Goal: Task Accomplishment & Management: Complete application form

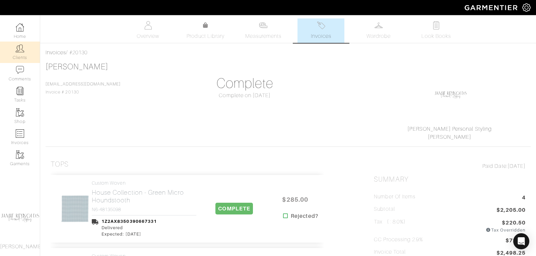
click at [26, 48] on link "Clients" at bounding box center [20, 52] width 40 height 21
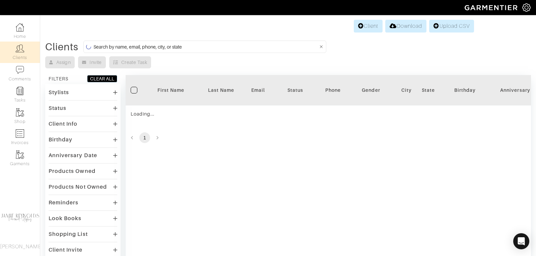
click at [158, 45] on input at bounding box center [206, 47] width 225 height 8
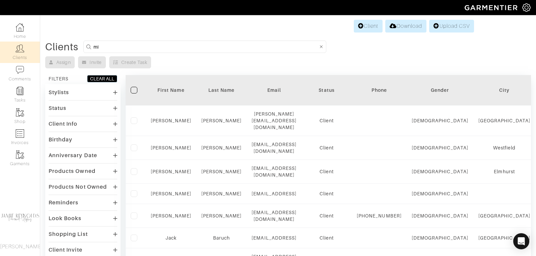
type input "m"
type input "[PERSON_NAME]"
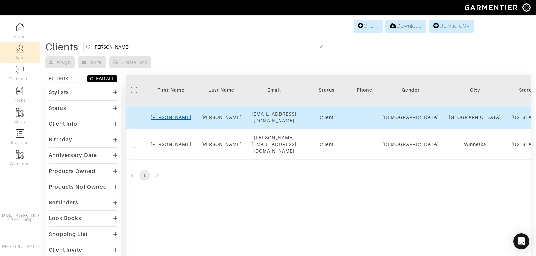
click at [169, 115] on link "[PERSON_NAME]" at bounding box center [171, 117] width 41 height 5
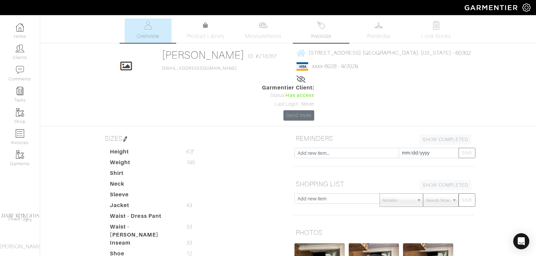
click at [324, 35] on span "Invoices" at bounding box center [321, 36] width 20 height 8
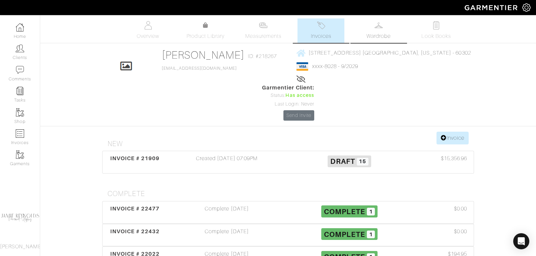
click at [384, 29] on link "Wardrobe" at bounding box center [378, 30] width 47 height 24
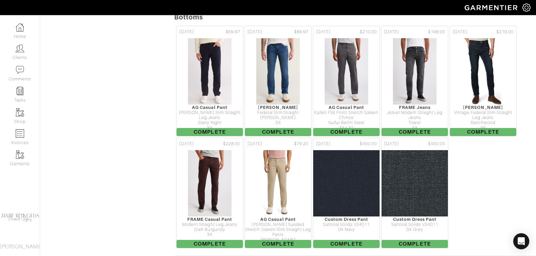
scroll to position [902, 0]
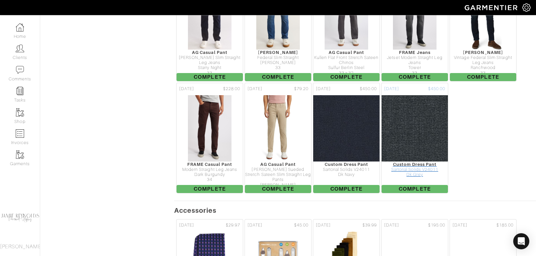
click at [418, 162] on div "Custom Dress Pant" at bounding box center [415, 164] width 66 height 5
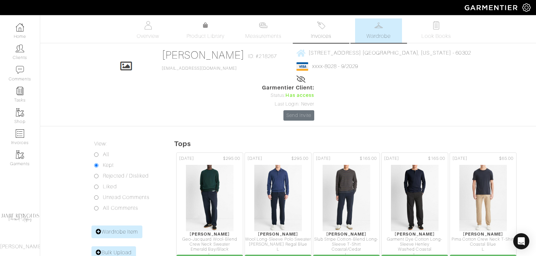
click at [322, 29] on img at bounding box center [321, 25] width 8 height 8
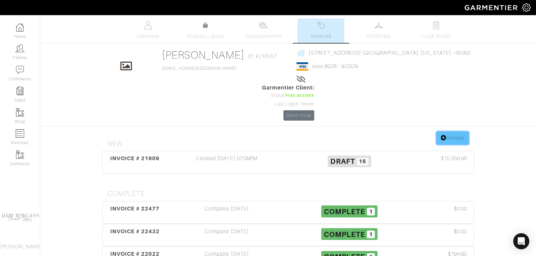
click at [458, 132] on link "Invoice" at bounding box center [453, 138] width 32 height 13
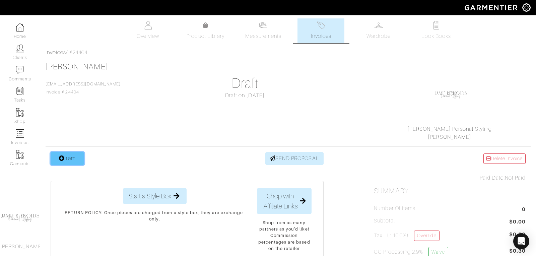
click at [70, 157] on link "Item" at bounding box center [68, 158] width 34 height 13
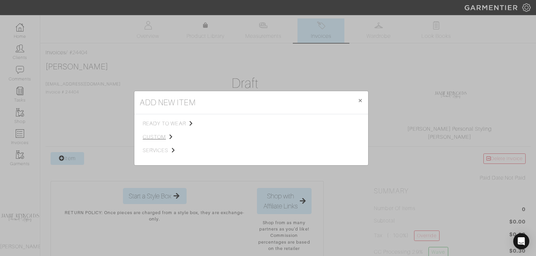
click at [156, 135] on span "custom" at bounding box center [176, 137] width 67 height 8
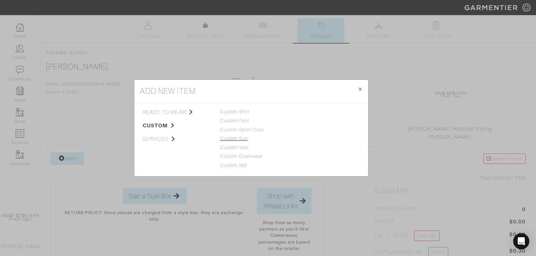
click at [240, 138] on link "Custom Suit" at bounding box center [234, 138] width 28 height 5
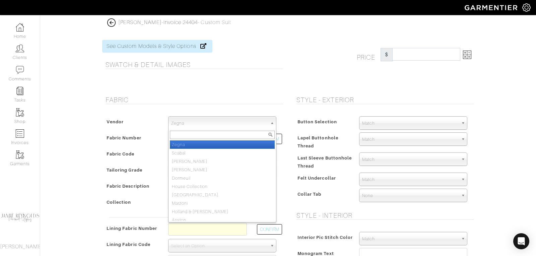
click at [177, 122] on span "Zegna" at bounding box center [219, 123] width 96 height 13
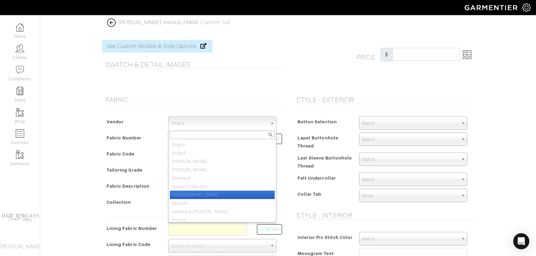
click at [188, 189] on li "House Collection" at bounding box center [222, 186] width 105 height 8
select select "75"
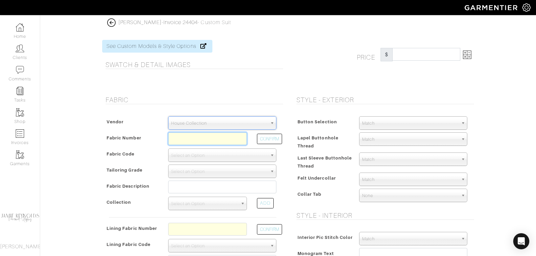
click at [171, 138] on input "text" at bounding box center [207, 138] width 79 height 13
click at [266, 139] on button "CONFIRM" at bounding box center [269, 139] width 25 height 10
type input "Z2-49150388"
select select "5907"
type input "Char Blue Solid"
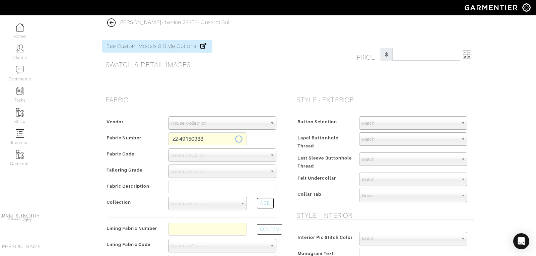
select select
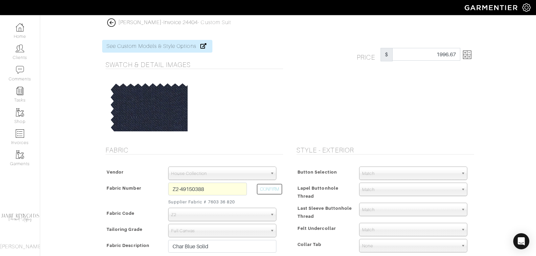
click at [470, 57] on img at bounding box center [467, 55] width 8 height 8
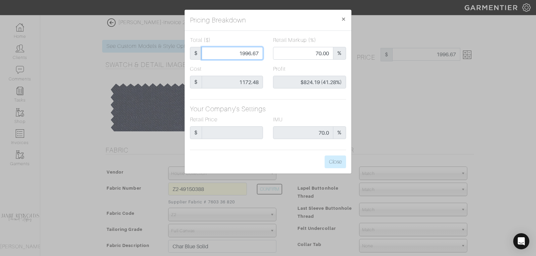
click at [250, 53] on input "1996.67" at bounding box center [232, 53] width 61 height 13
type input "2"
type input "0.00"
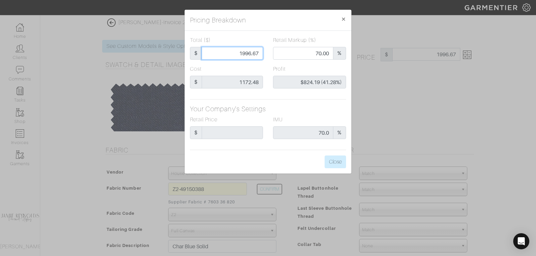
type input "-$1,170.48 (-58524.00%)"
type input "20"
type input "-$1,152.48 (-5762.40%)"
type input "200"
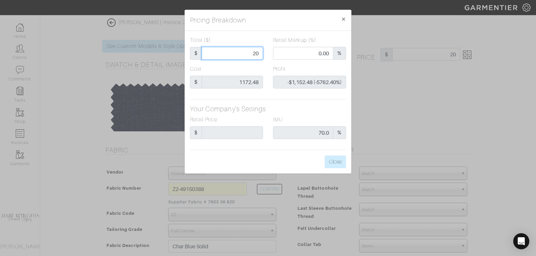
type input "200"
type input "-$972.48 (-486.24%)"
type input "2000"
type input "70.05"
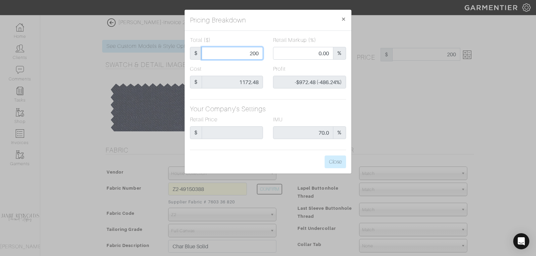
type input "$827.52 (41.38%)"
type input "2000"
type input "2000.00"
click at [336, 162] on button "Close" at bounding box center [335, 162] width 21 height 13
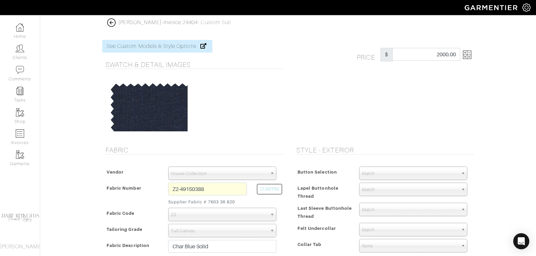
click at [469, 57] on img at bounding box center [467, 55] width 8 height 8
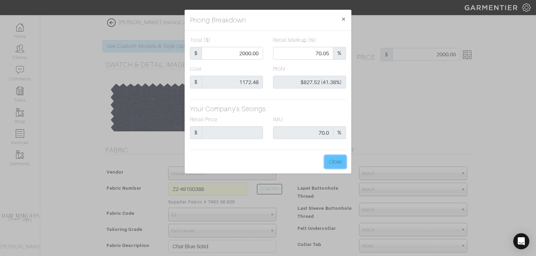
click at [334, 159] on button "Close" at bounding box center [335, 162] width 21 height 13
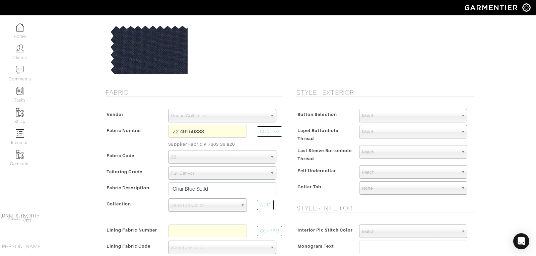
scroll to position [59, 0]
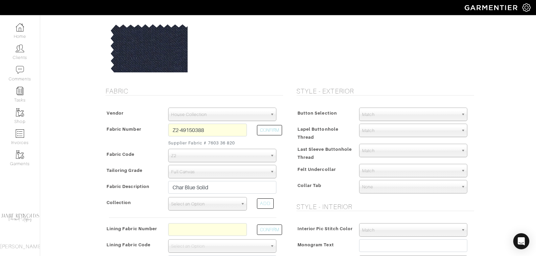
click at [212, 204] on span "Select an Option" at bounding box center [204, 203] width 67 height 13
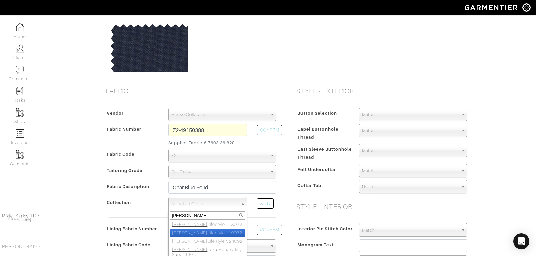
scroll to position [28, 0]
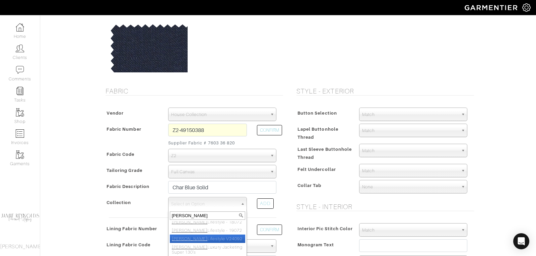
type input "reda"
click at [207, 236] on li "Reda Lifestyle V24092" at bounding box center [207, 239] width 75 height 8
select select "982"
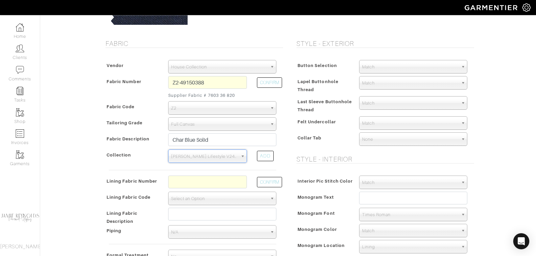
scroll to position [110, 0]
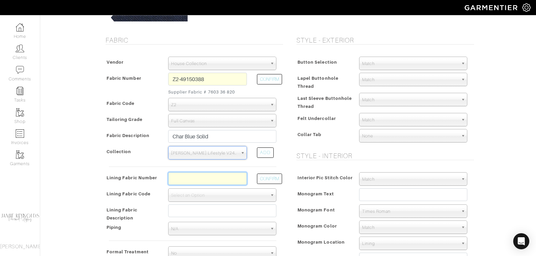
click at [209, 175] on input "text" at bounding box center [207, 178] width 79 height 13
type input "l2-4073121"
click at [264, 174] on button "CONFIRM" at bounding box center [269, 179] width 25 height 10
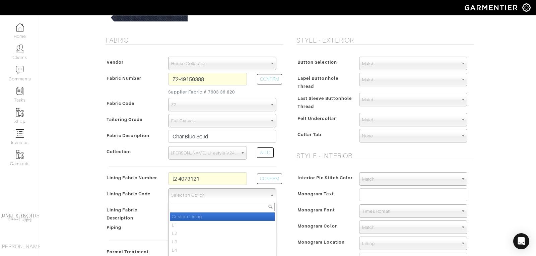
click at [222, 192] on span "Select an Option" at bounding box center [219, 195] width 96 height 13
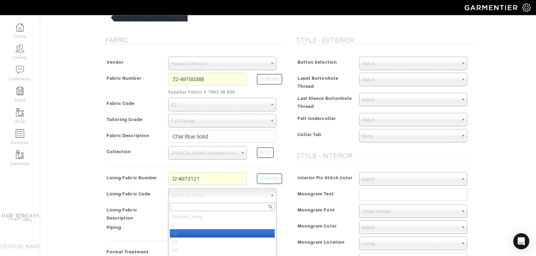
click at [208, 231] on li "L2" at bounding box center [222, 233] width 105 height 8
select select "6294"
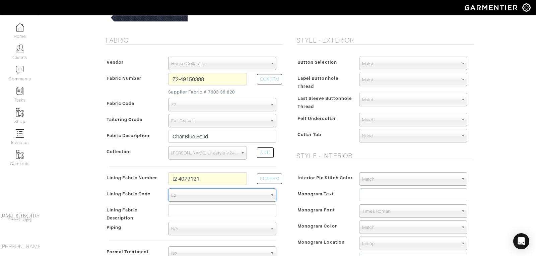
type input "2015.00"
click at [269, 180] on button "CONFIRM" at bounding box center [269, 179] width 25 height 10
select select
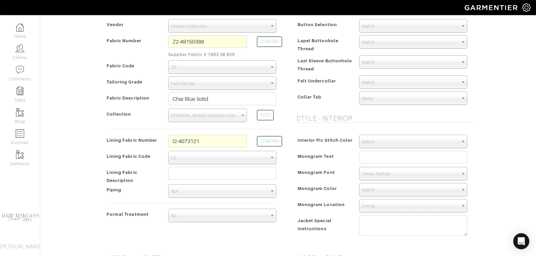
scroll to position [155, 0]
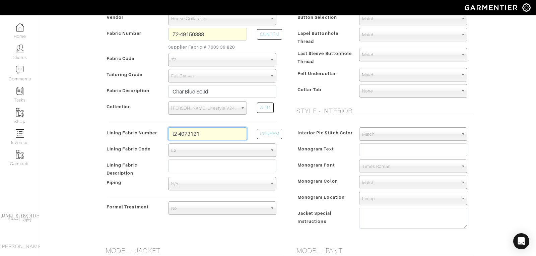
click at [237, 132] on input "l2-4073121" at bounding box center [207, 133] width 79 height 13
click at [276, 124] on div "Vendor Zegna Scabal Loro Piana Gladson Dormeuil House Collection London Marzoni…" at bounding box center [192, 114] width 181 height 219
click at [273, 132] on button "CONFIRM" at bounding box center [269, 134] width 25 height 10
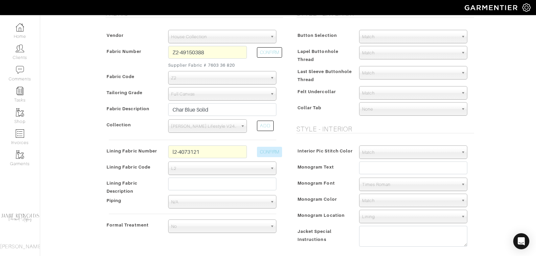
scroll to position [213, 0]
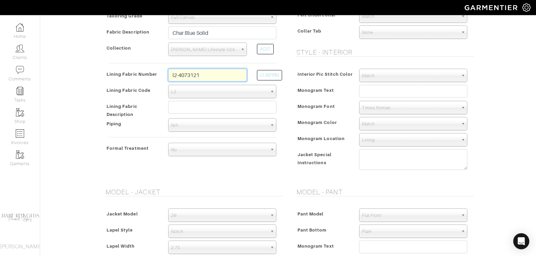
click at [217, 77] on input "l2-4073121" at bounding box center [207, 75] width 79 height 13
click at [213, 76] on input "l7-48135279" at bounding box center [207, 75] width 79 height 13
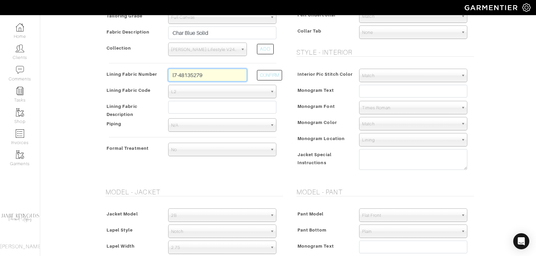
click at [213, 76] on input "l7-48135279" at bounding box center [207, 75] width 79 height 13
type input "l2-4073138"
click at [277, 73] on button "CONFIRM" at bounding box center [269, 75] width 25 height 10
select select "6294"
type input "Burgundy Neat Paisley"
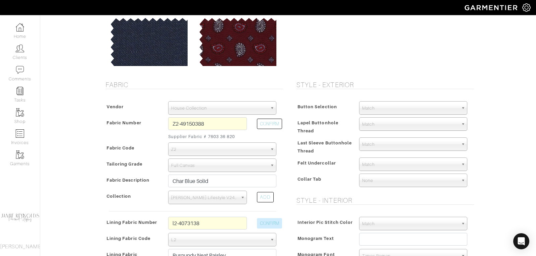
scroll to position [0, 0]
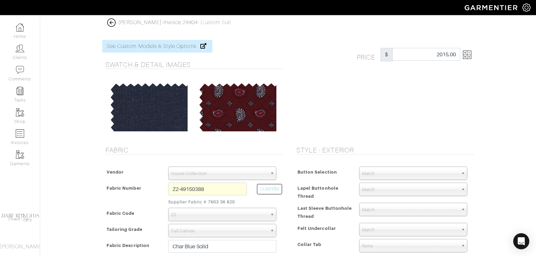
click at [470, 58] on img at bounding box center [467, 55] width 8 height 8
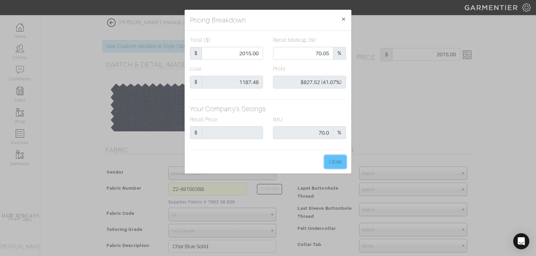
click at [335, 161] on button "Close" at bounding box center [335, 162] width 21 height 13
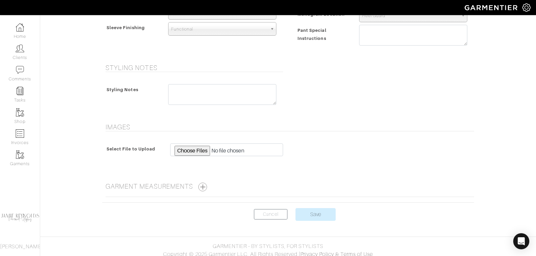
scroll to position [498, 0]
click at [306, 211] on input "Save" at bounding box center [316, 213] width 40 height 13
